Goal: Check status: Check status

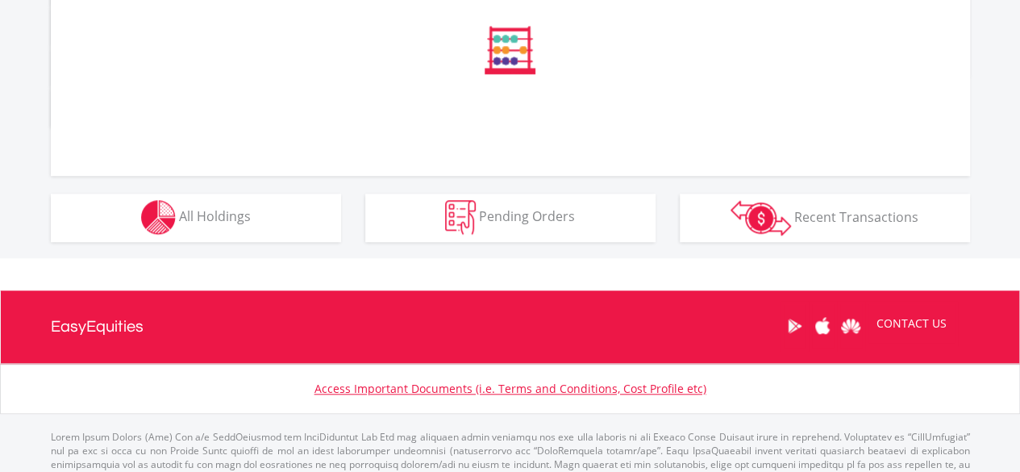
scroll to position [645, 0]
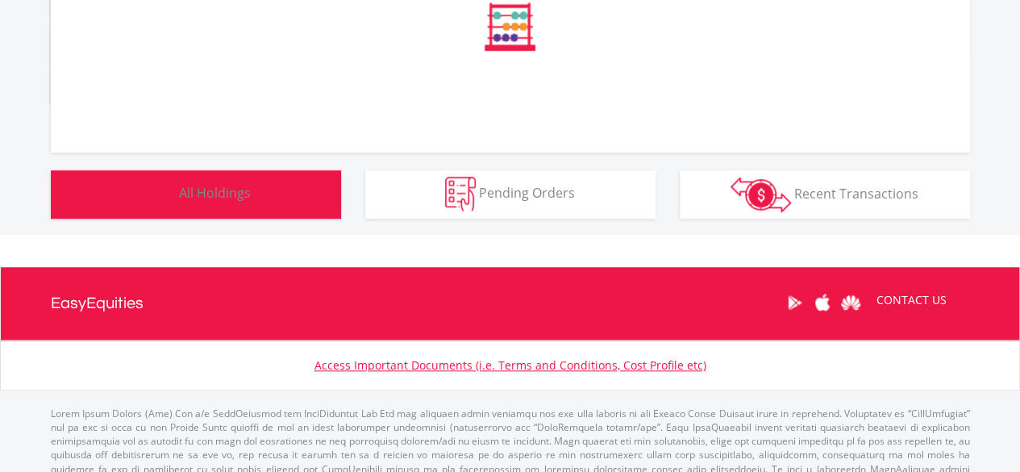
click at [281, 193] on button "Holdings All Holdings" at bounding box center [196, 194] width 290 height 48
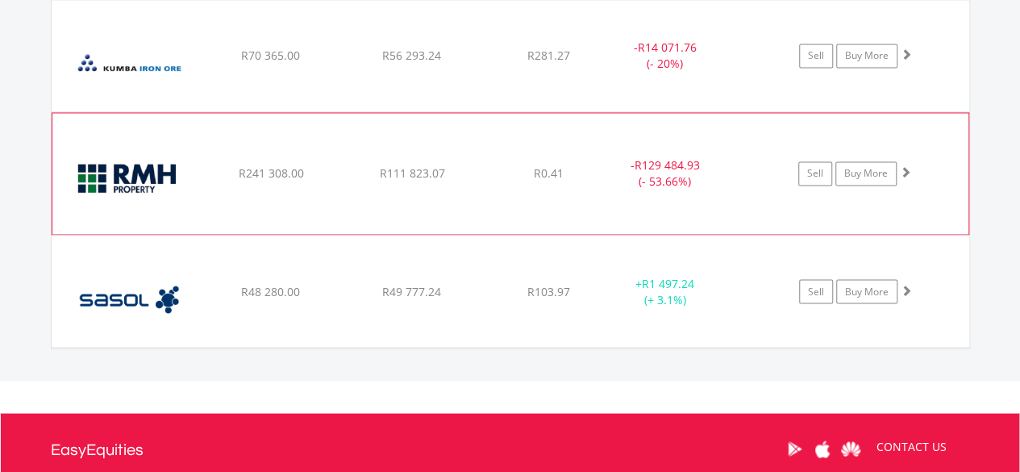
scroll to position [1195, 0]
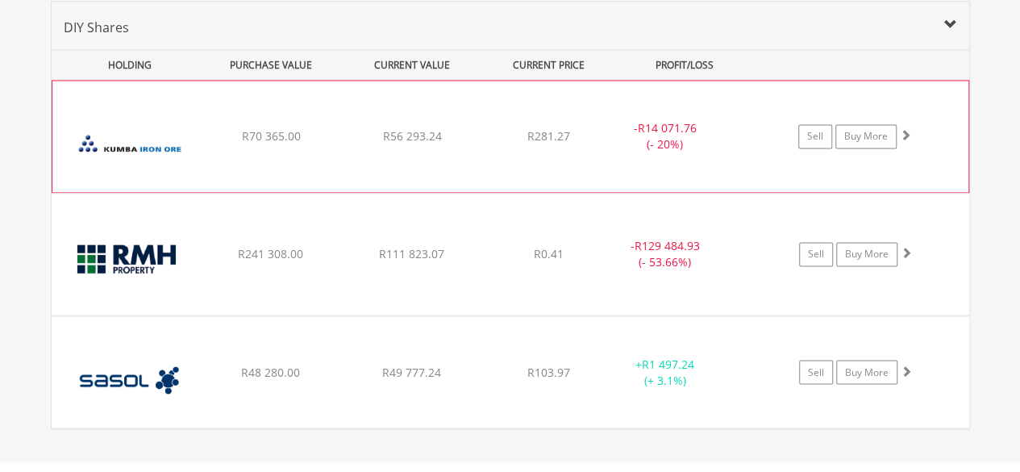
click at [499, 141] on div "R281.27" at bounding box center [549, 136] width 128 height 16
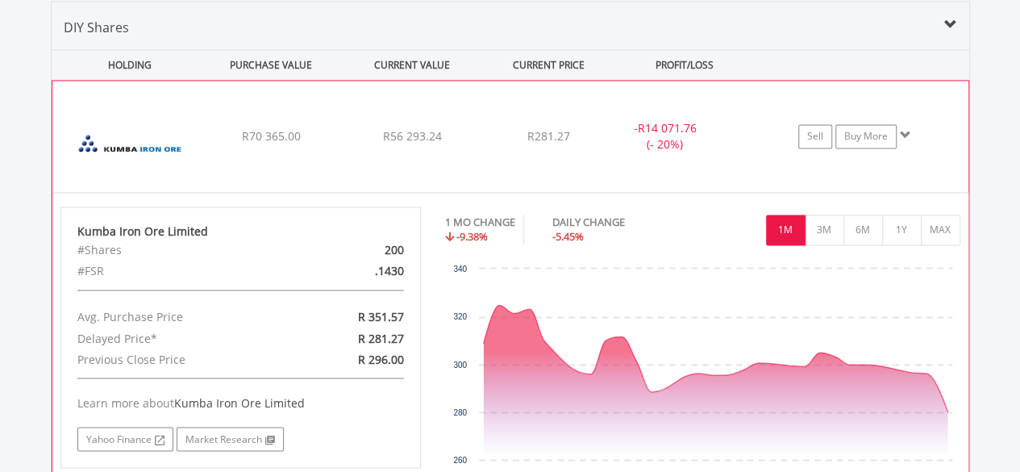
click at [485, 130] on div "R281.27" at bounding box center [549, 136] width 128 height 16
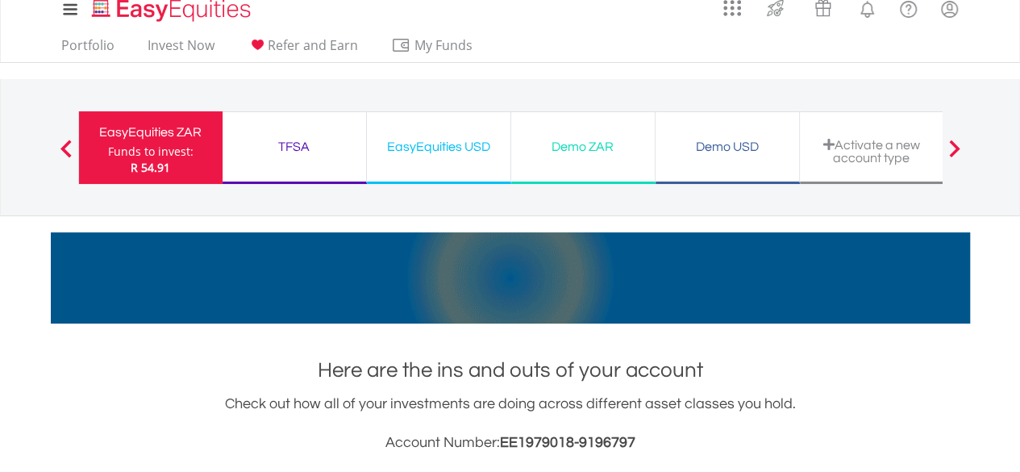
scroll to position [0, 0]
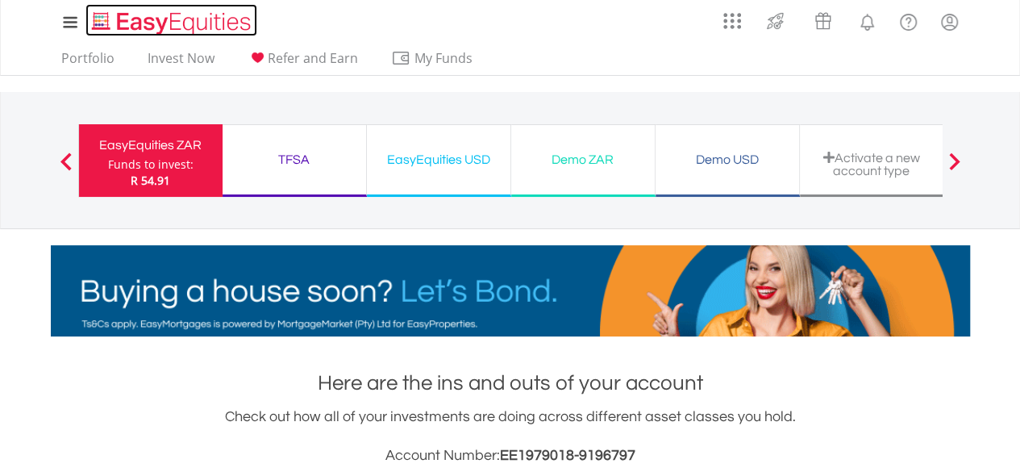
click at [195, 19] on img "Home page" at bounding box center [173, 23] width 169 height 27
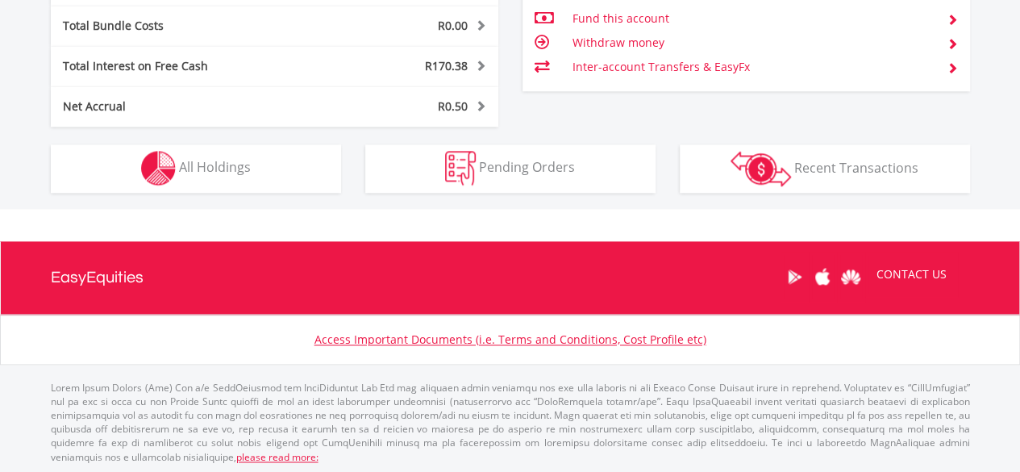
scroll to position [155, 306]
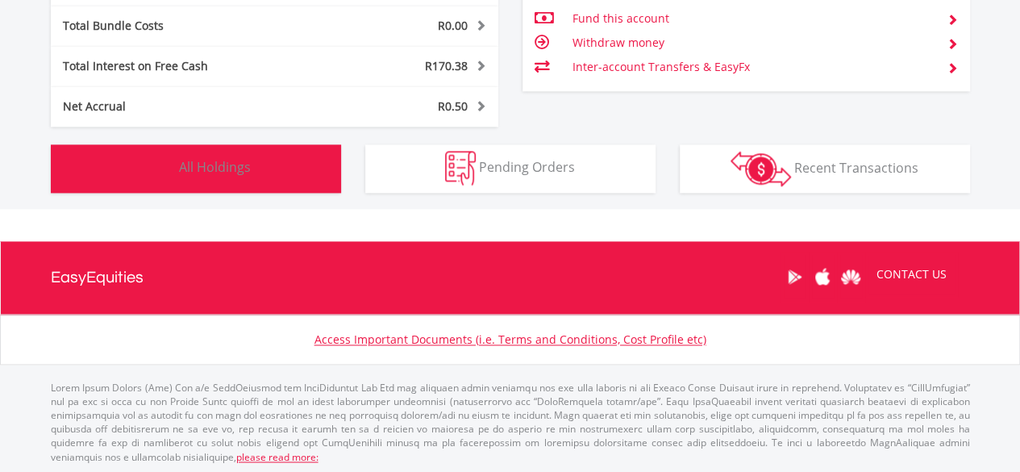
click at [240, 165] on span "All Holdings" at bounding box center [215, 167] width 72 height 18
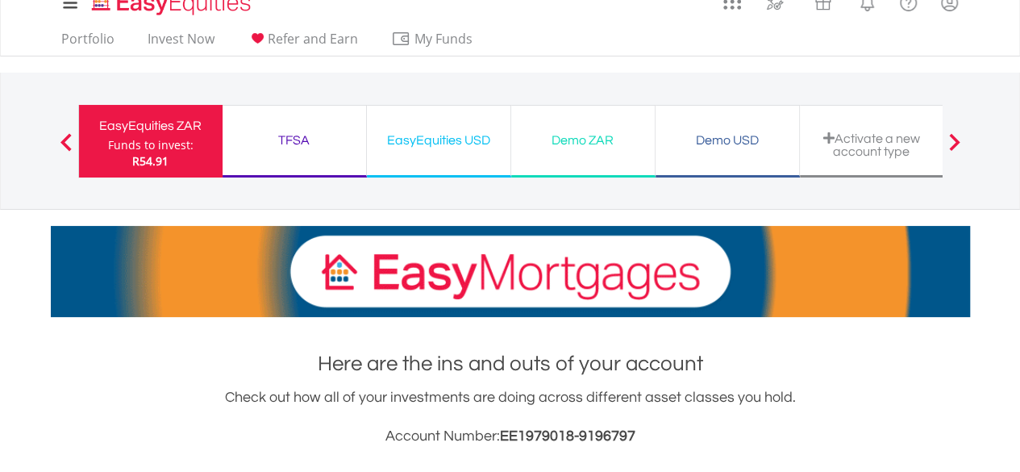
scroll to position [0, 0]
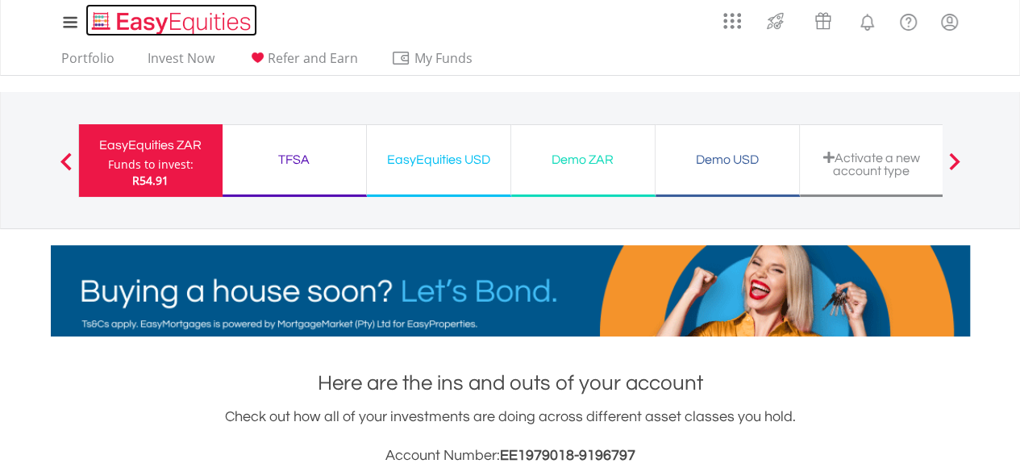
click at [215, 24] on img "Home page" at bounding box center [173, 23] width 169 height 27
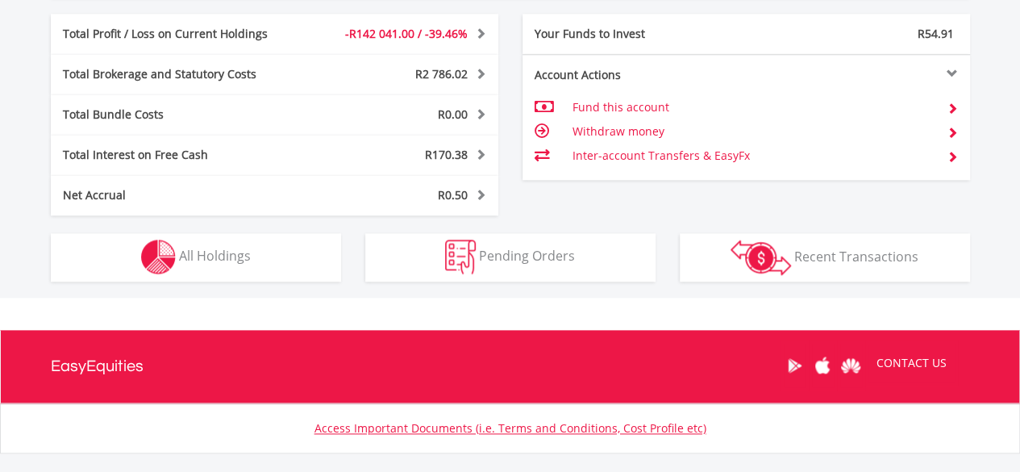
scroll to position [955, 0]
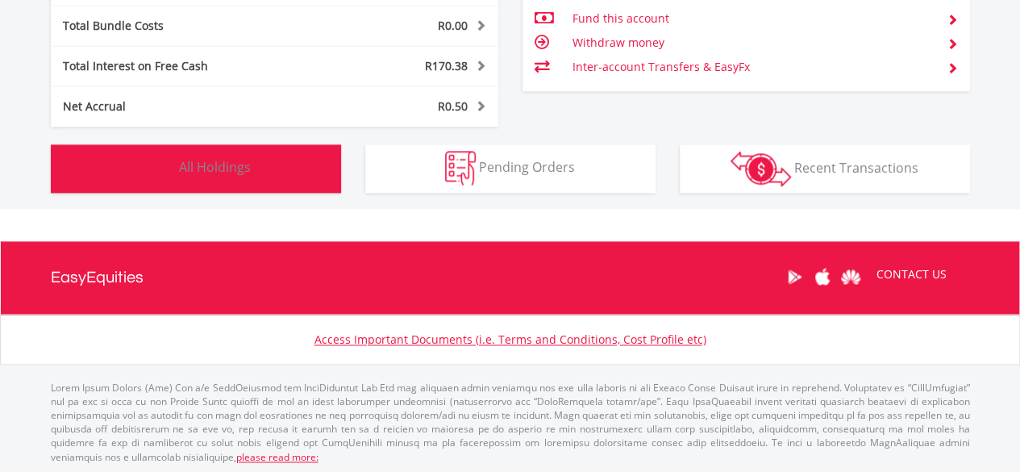
click at [232, 168] on span "All Holdings" at bounding box center [215, 167] width 72 height 18
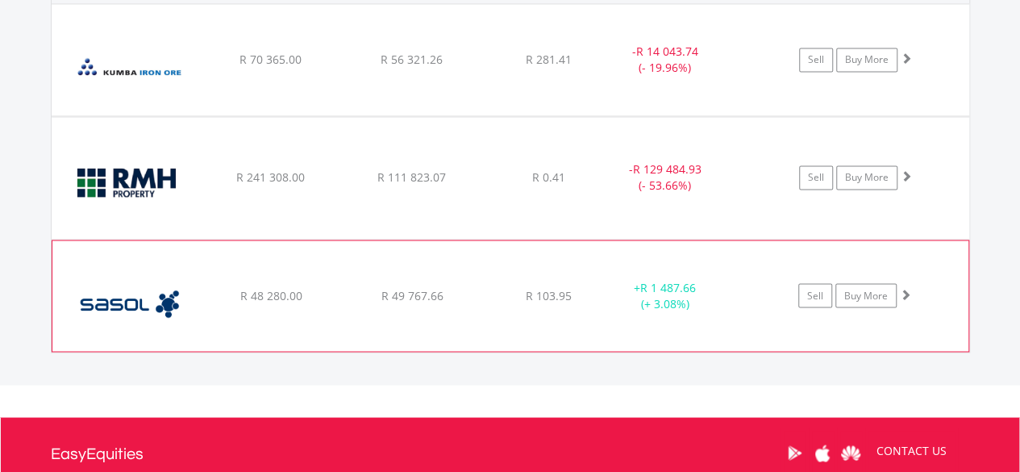
scroll to position [1195, 0]
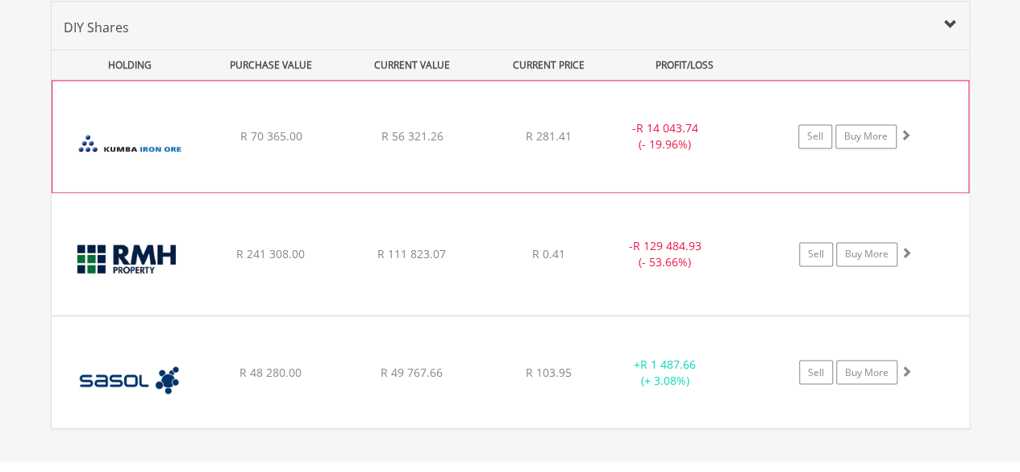
click at [487, 128] on div "R 281.41" at bounding box center [549, 136] width 128 height 16
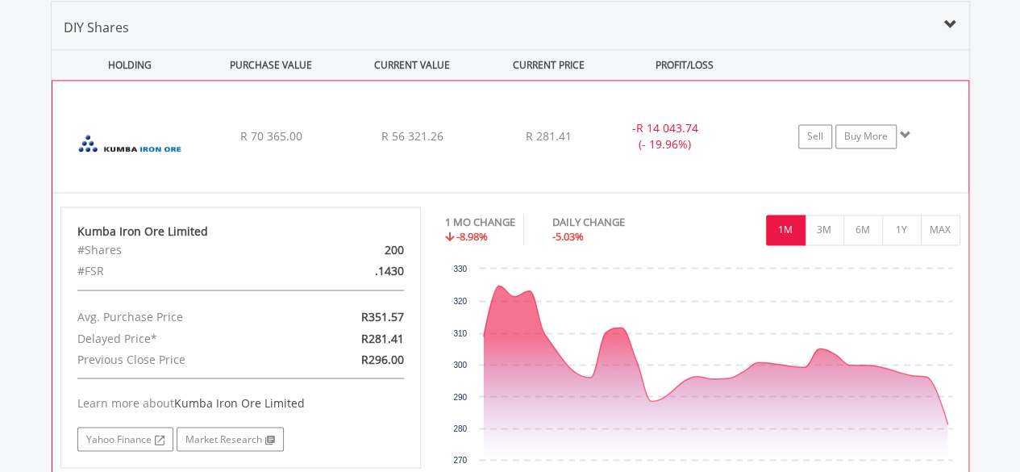
click at [471, 143] on div "﻿ Kumba Iron Ore Limited R 70 365.00 R 56 321.26 R 281.41 - R 14 043.74 (- 19.9…" at bounding box center [510, 136] width 916 height 111
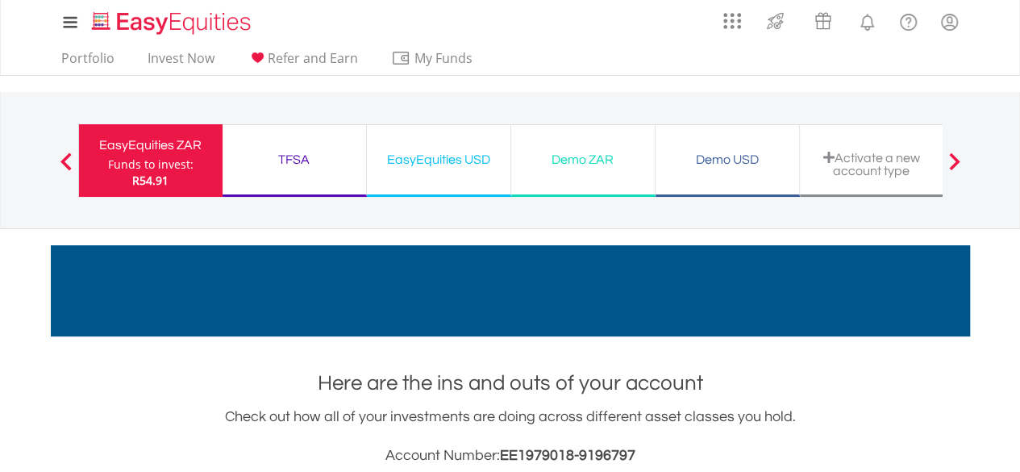
scroll to position [0, 0]
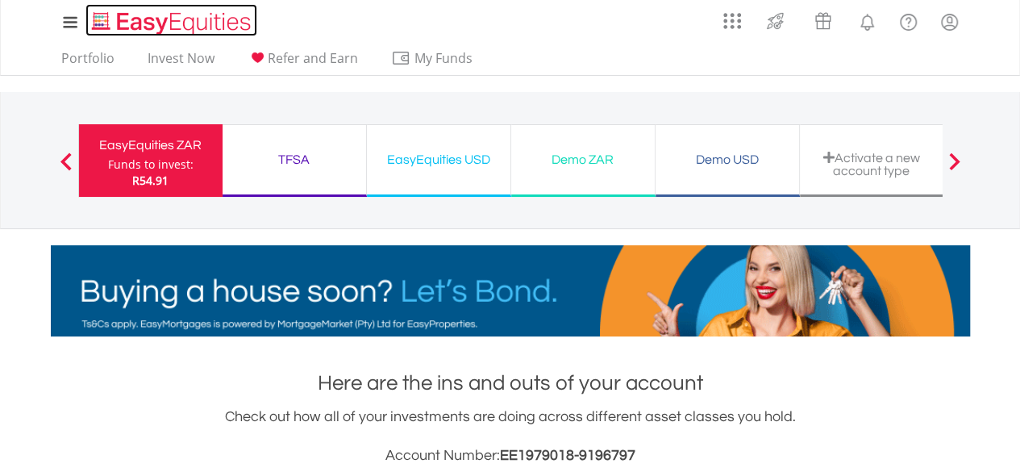
click at [189, 23] on img "Home page" at bounding box center [173, 23] width 169 height 27
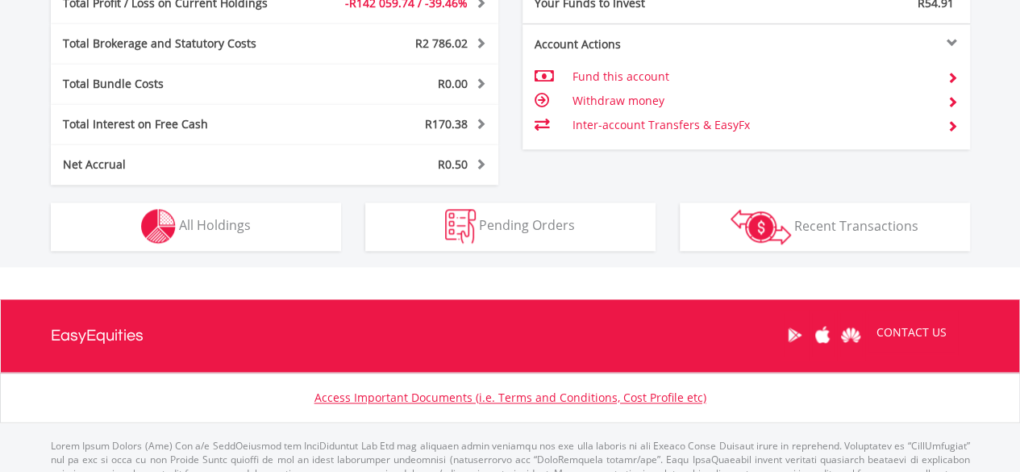
scroll to position [155, 306]
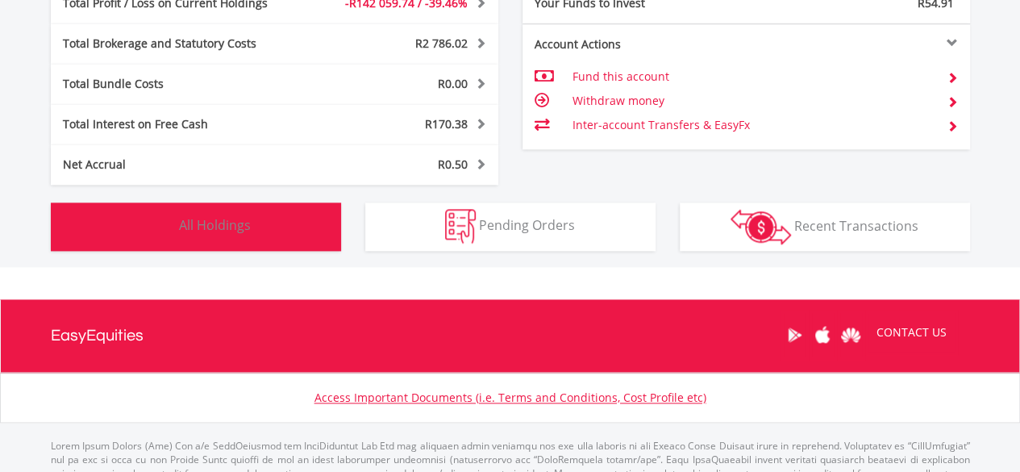
click at [236, 226] on span "All Holdings" at bounding box center [215, 225] width 72 height 18
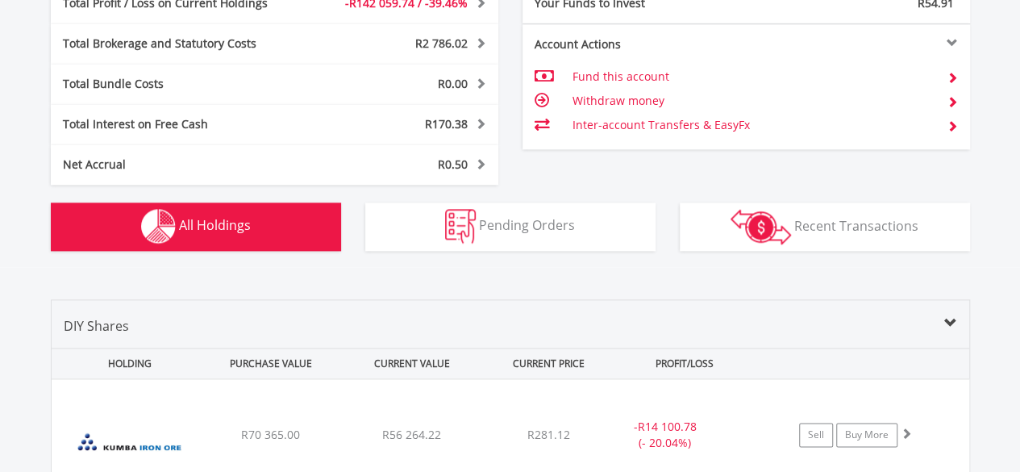
scroll to position [1195, 0]
